Goal: Task Accomplishment & Management: Manage account settings

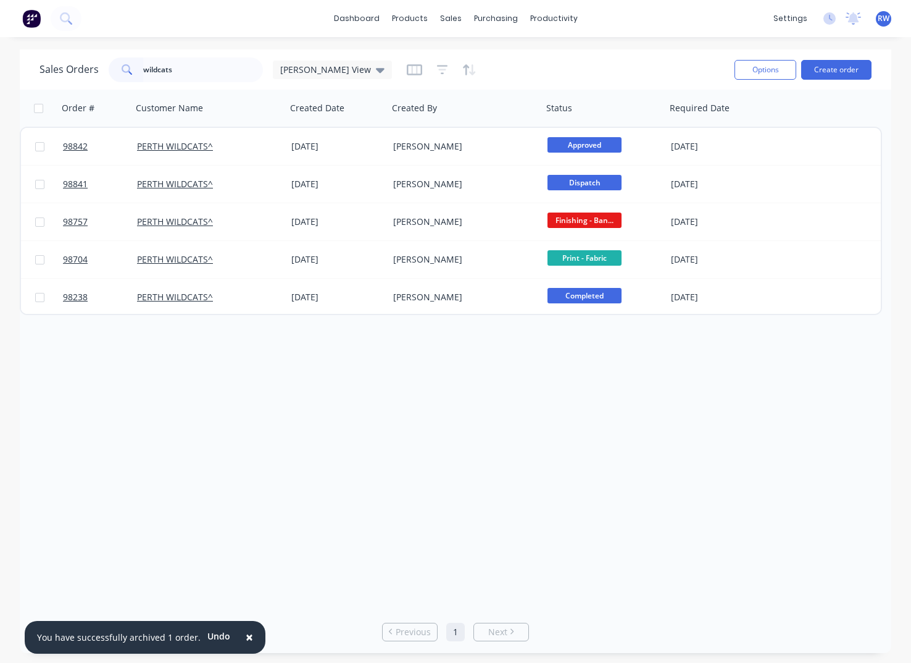
click at [143, 64] on input "wildcats" at bounding box center [203, 69] width 120 height 25
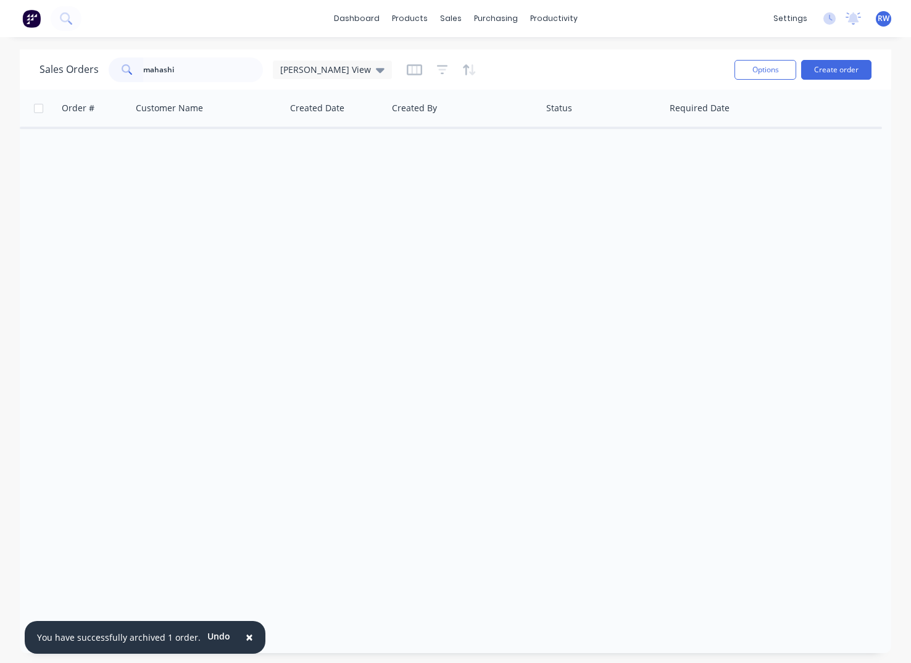
drag, startPoint x: 150, startPoint y: 69, endPoint x: 138, endPoint y: 67, distance: 11.9
click at [143, 68] on input "mahashi" at bounding box center [203, 69] width 120 height 25
drag, startPoint x: 191, startPoint y: 69, endPoint x: 135, endPoint y: 70, distance: 56.2
click at [143, 69] on input "excellenc" at bounding box center [203, 69] width 120 height 25
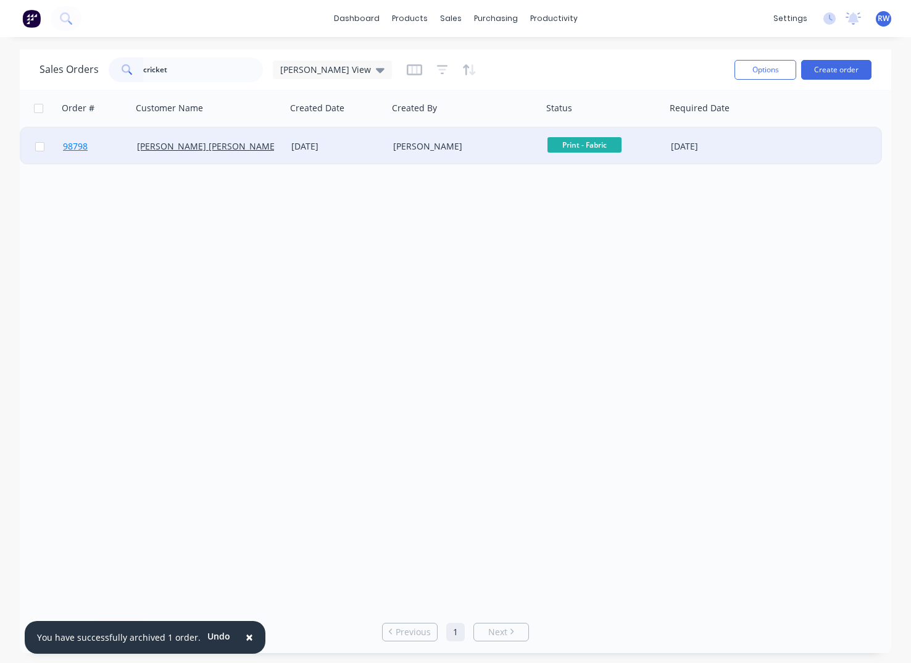
type input "cricket"
click at [79, 148] on span "98798" at bounding box center [75, 146] width 25 height 12
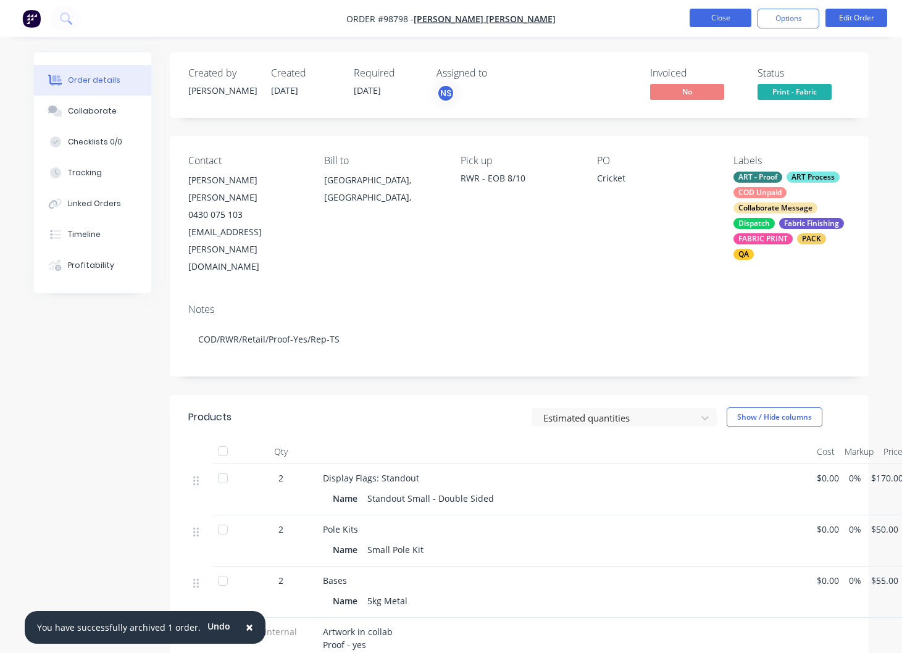
click at [725, 20] on button "Close" at bounding box center [721, 18] width 62 height 19
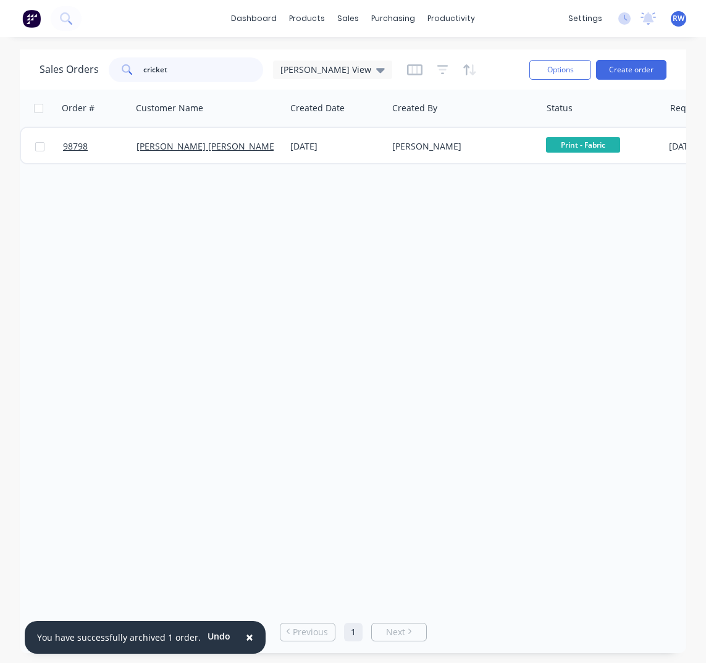
drag, startPoint x: 170, startPoint y: 69, endPoint x: 115, endPoint y: 69, distance: 55.0
click at [143, 69] on input "cricket" at bounding box center [203, 69] width 120 height 25
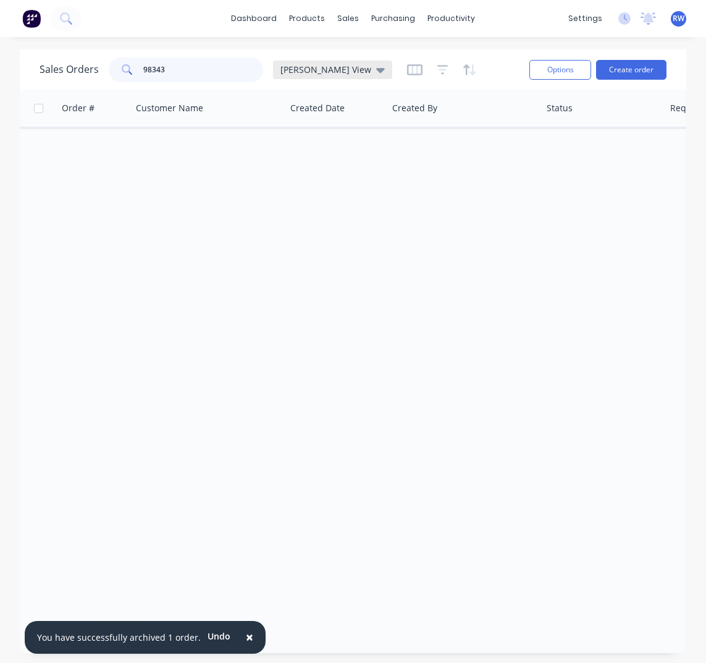
type input "98343"
click at [314, 70] on span "[PERSON_NAME] View" at bounding box center [325, 69] width 91 height 13
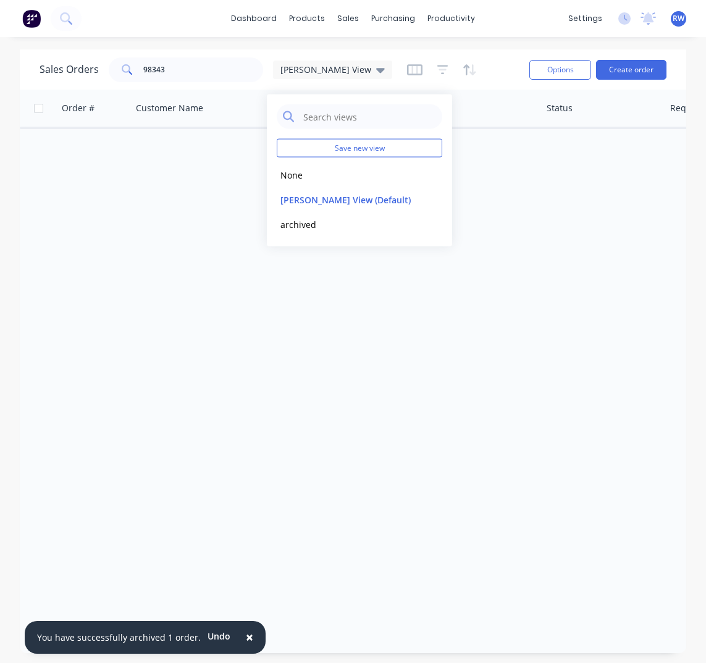
click at [289, 219] on button "archived" at bounding box center [347, 224] width 141 height 14
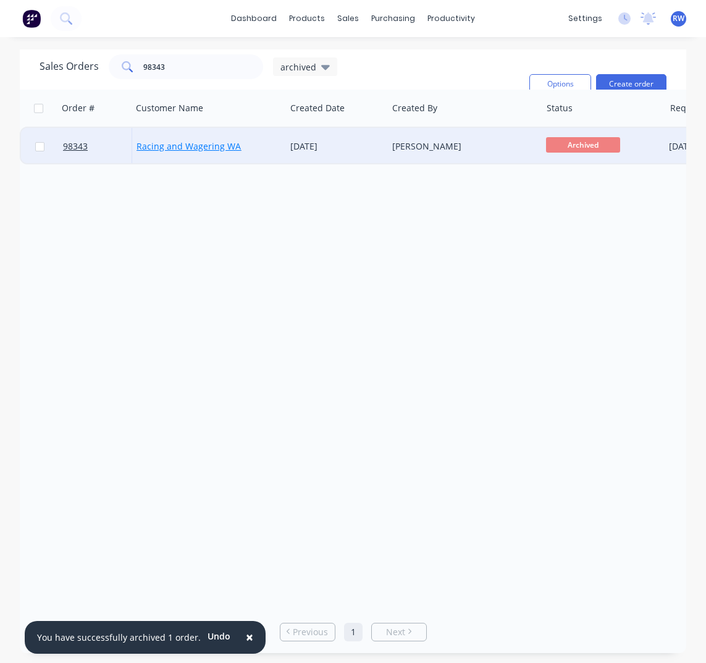
drag, startPoint x: 41, startPoint y: 148, endPoint x: 158, endPoint y: 151, distance: 116.7
click at [42, 148] on input "checkbox" at bounding box center [39, 146] width 9 height 9
checkbox input "true"
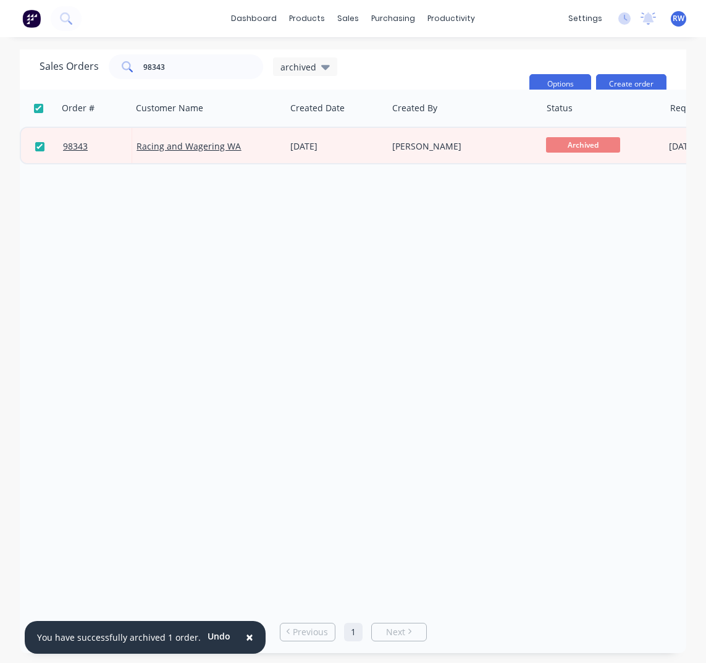
click at [566, 86] on button "Options" at bounding box center [560, 84] width 62 height 20
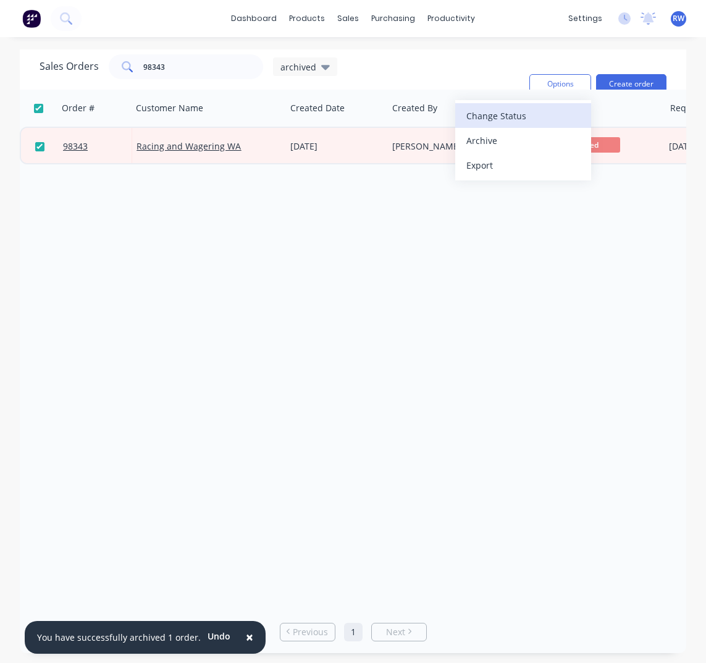
click at [501, 119] on div "Change Status" at bounding box center [523, 116] width 114 height 18
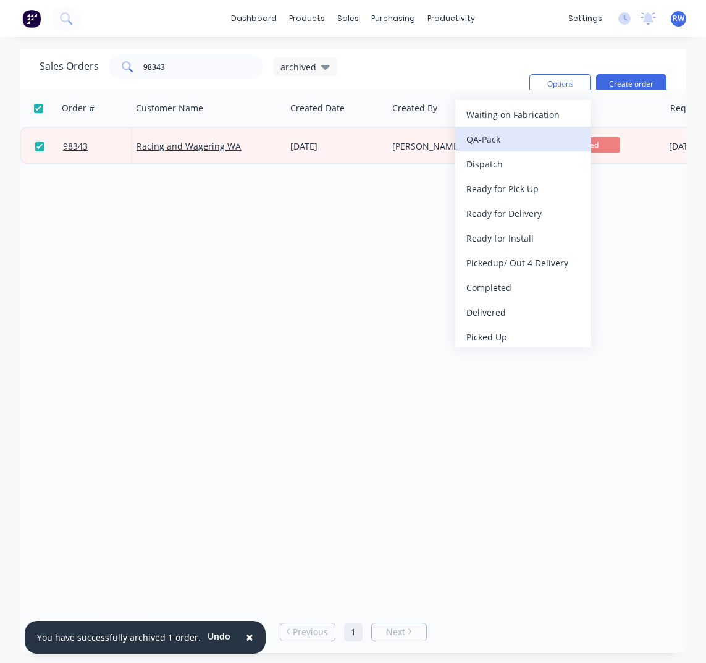
scroll to position [426, 0]
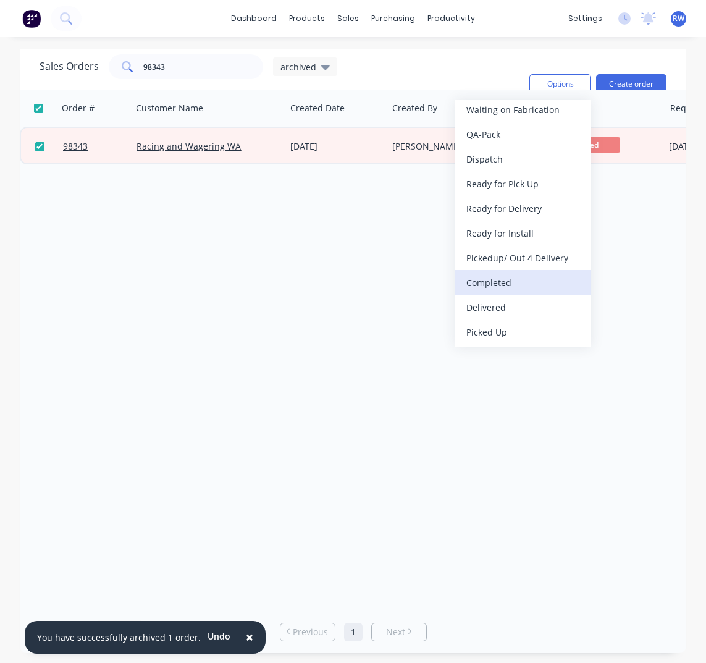
click at [512, 282] on div "Completed" at bounding box center [523, 283] width 114 height 18
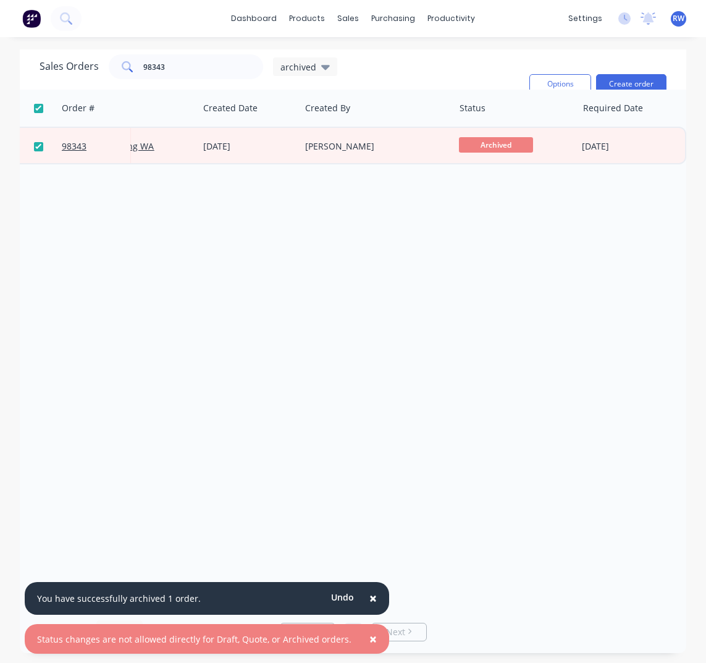
scroll to position [0, 0]
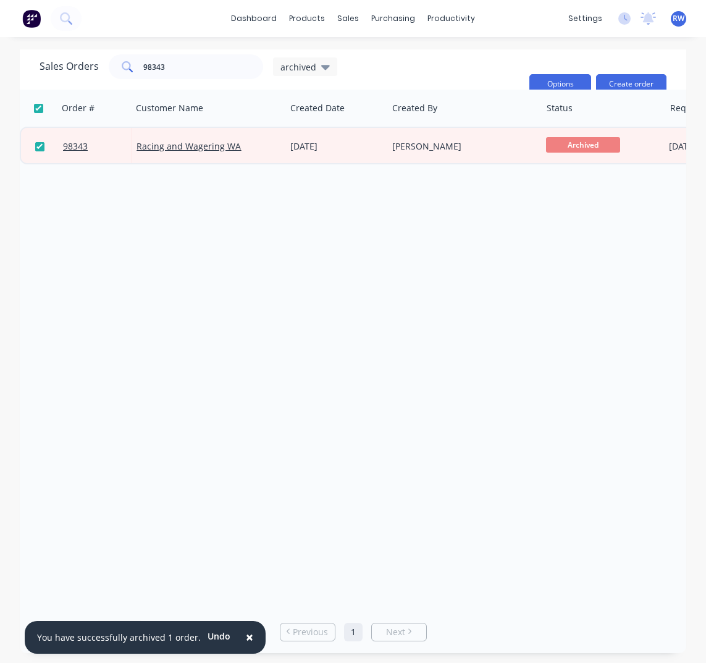
click at [566, 83] on button "Options" at bounding box center [560, 84] width 62 height 20
click at [459, 64] on div "Sales Orders 98343 archived Filters: Status Reset" at bounding box center [280, 83] width 480 height 59
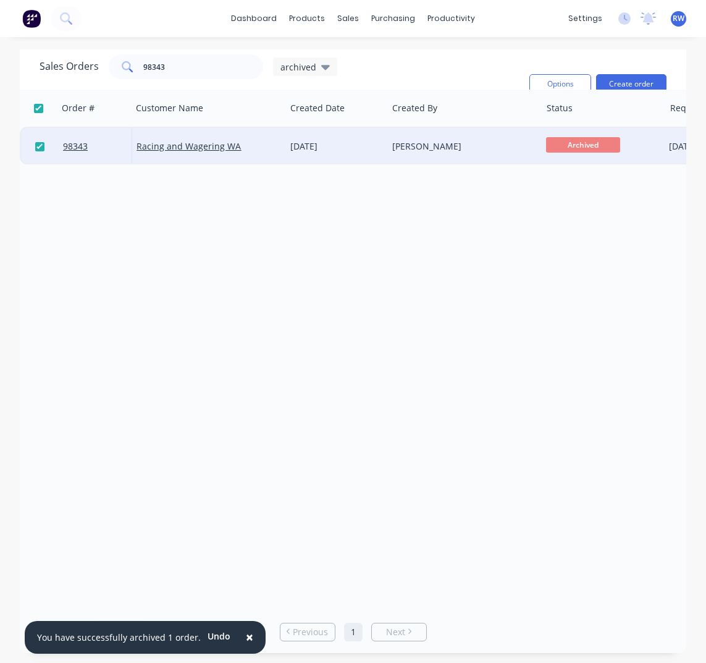
click at [582, 146] on span "Archived" at bounding box center [583, 144] width 74 height 15
click at [569, 148] on span "Archived" at bounding box center [583, 144] width 74 height 15
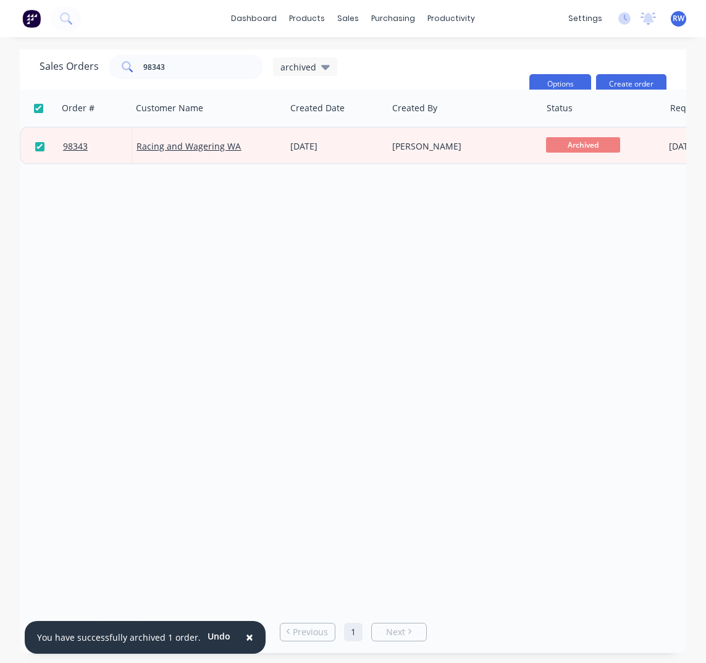
click at [566, 82] on button "Options" at bounding box center [560, 84] width 62 height 20
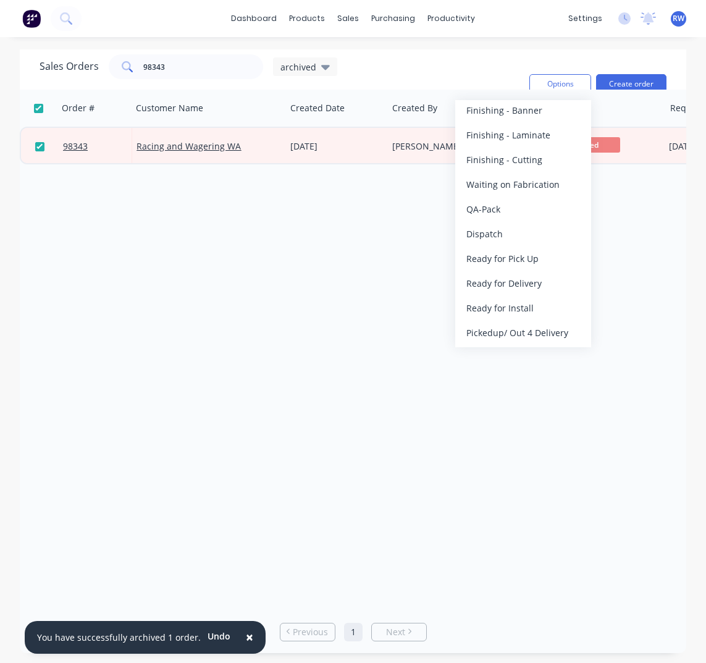
scroll to position [357, 0]
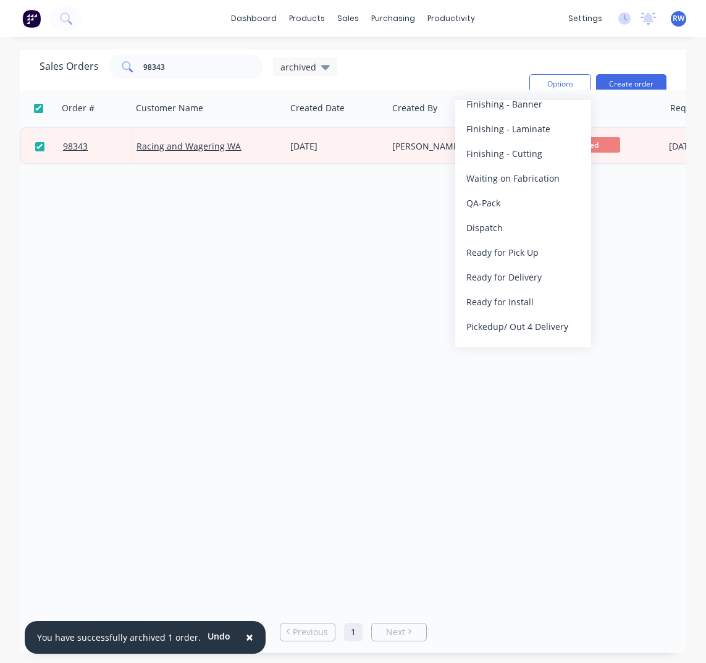
click at [487, 228] on div "Dispatch" at bounding box center [523, 228] width 114 height 18
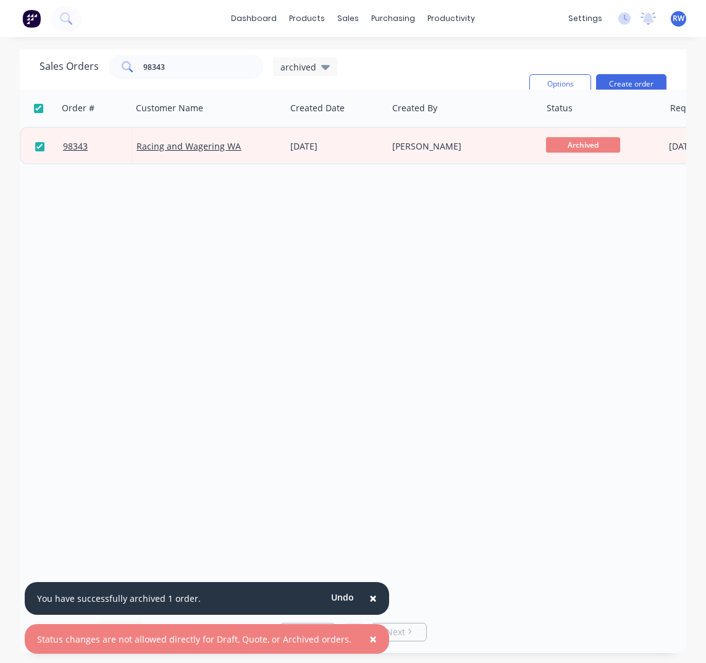
click at [369, 599] on span "×" at bounding box center [372, 597] width 7 height 17
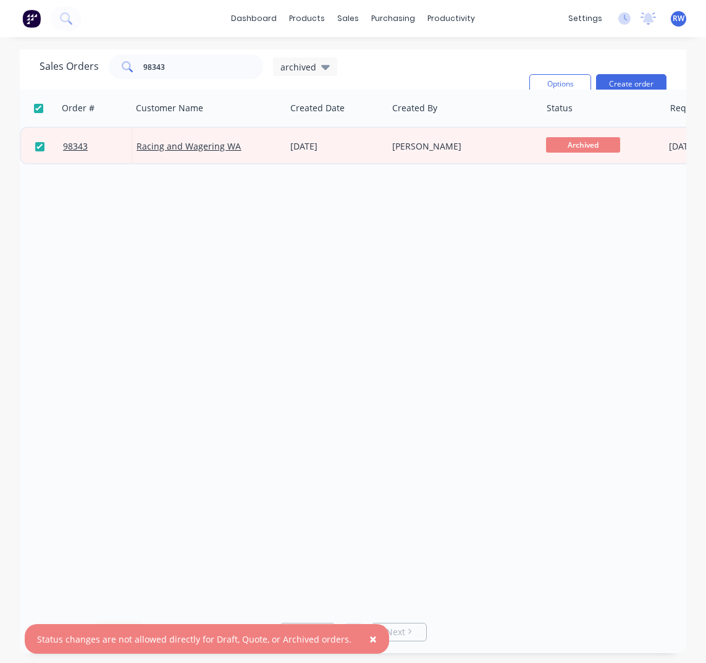
click at [369, 638] on span "×" at bounding box center [372, 638] width 7 height 17
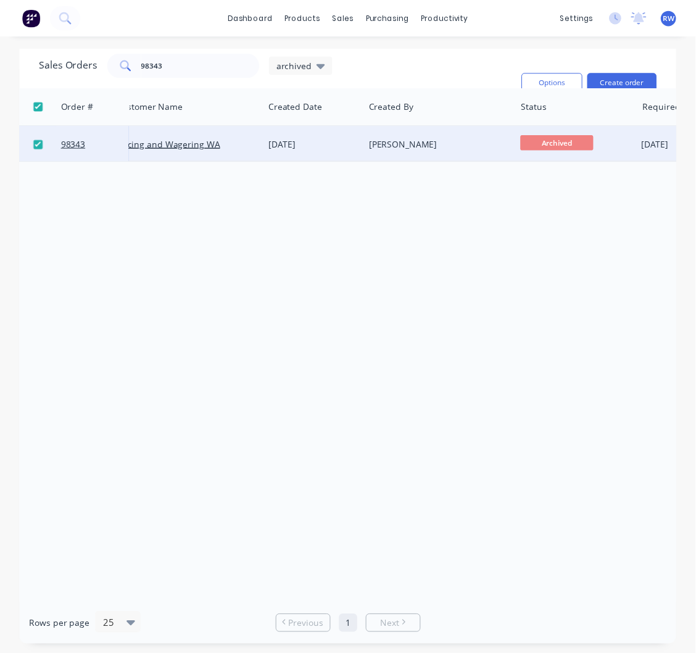
scroll to position [0, 0]
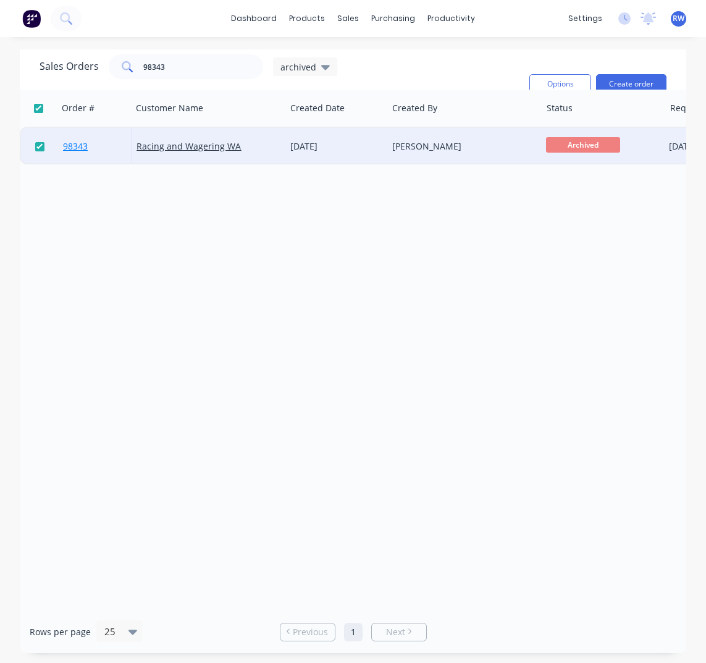
click at [75, 149] on span "98343" at bounding box center [75, 146] width 25 height 12
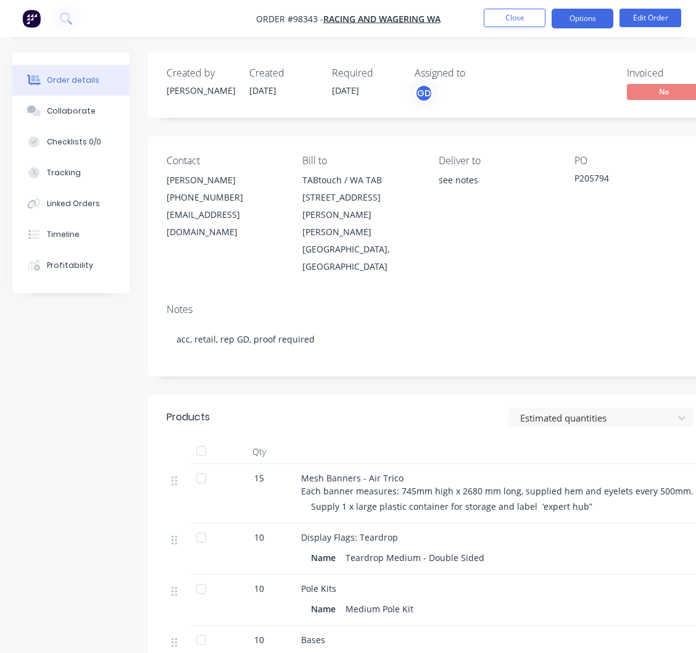
click at [598, 27] on button "Options" at bounding box center [583, 19] width 62 height 20
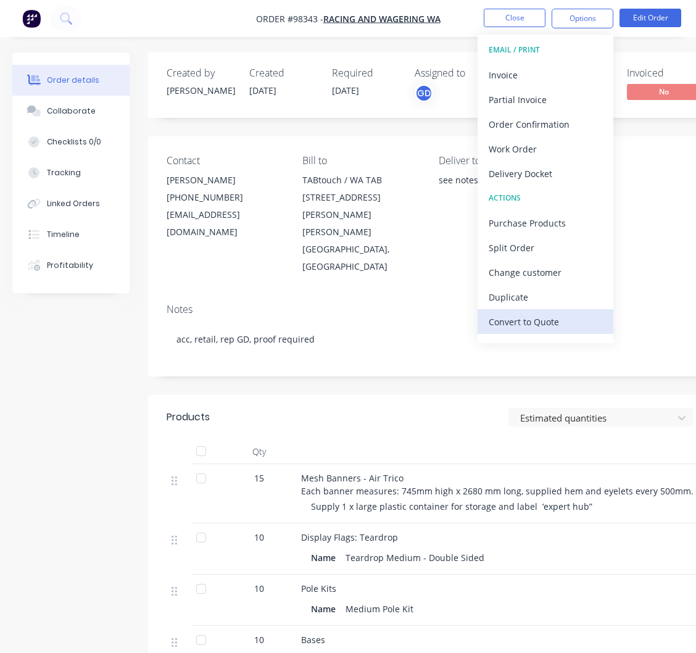
scroll to position [19, 0]
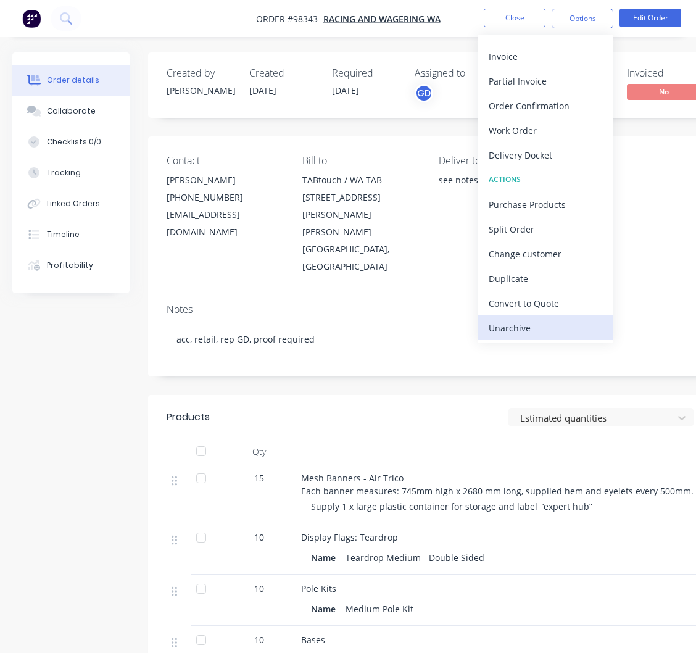
click at [506, 329] on div "Unarchive" at bounding box center [546, 328] width 114 height 18
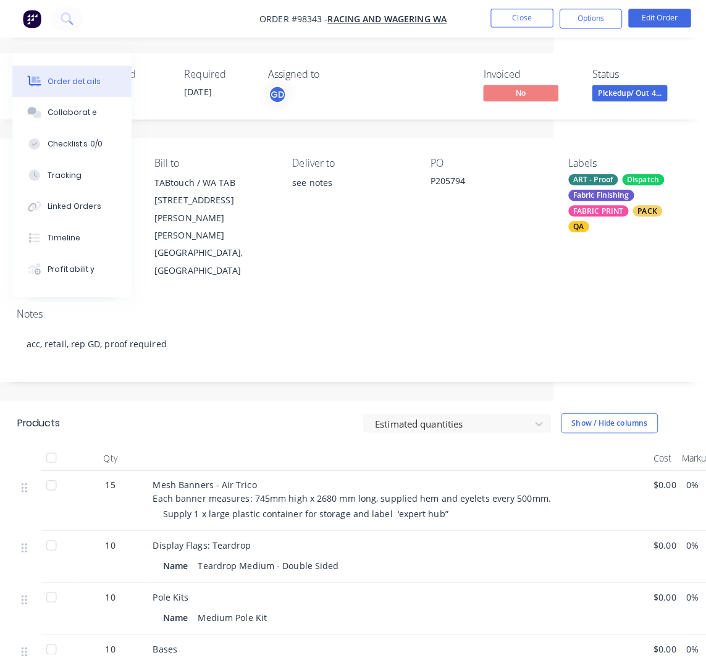
scroll to position [0, 0]
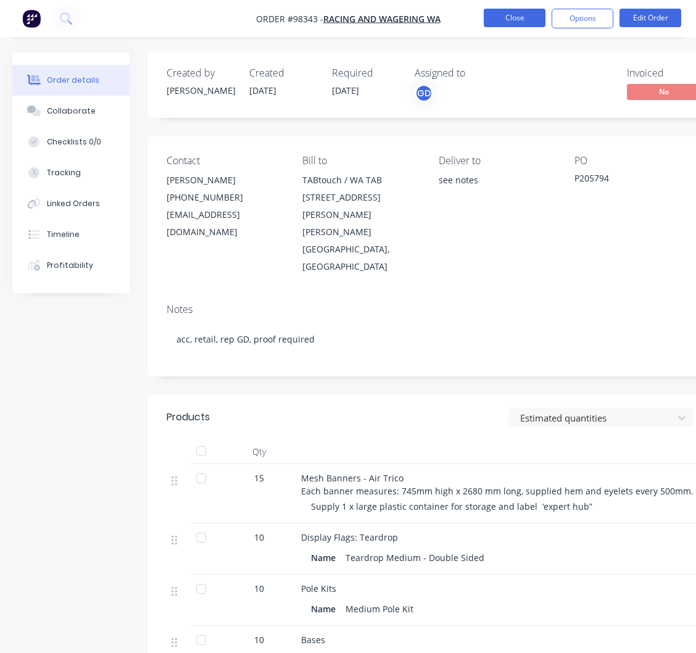
click at [528, 19] on button "Close" at bounding box center [515, 18] width 62 height 19
